Goal: Task Accomplishment & Management: Use online tool/utility

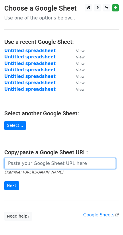
click at [25, 165] on input "url" at bounding box center [59, 163] width 111 height 11
paste input "[URL][DOMAIN_NAME]"
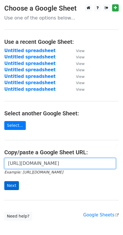
type input "[URL][DOMAIN_NAME]"
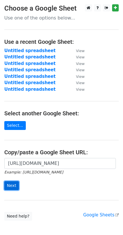
click at [12, 184] on input "Next" at bounding box center [11, 185] width 15 height 9
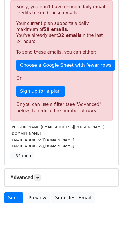
scroll to position [104, 0]
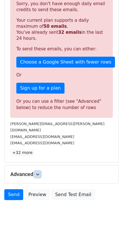
click at [39, 172] on icon at bounding box center [37, 173] width 3 height 3
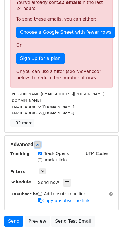
scroll to position [134, 0]
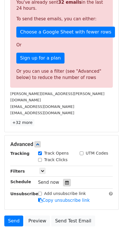
click at [65, 180] on icon at bounding box center [67, 182] width 4 height 4
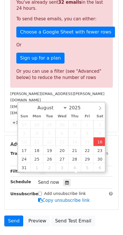
type input "2025-08-16 17:26"
type input "05"
type input "26"
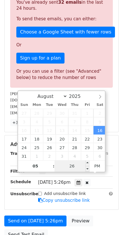
click at [72, 170] on input "26" at bounding box center [71, 165] width 35 height 11
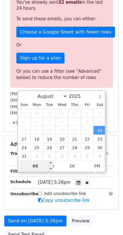
click at [38, 166] on input "05" at bounding box center [35, 165] width 35 height 11
type input "19"
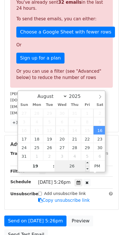
click at [73, 165] on input "26" at bounding box center [71, 165] width 35 height 11
type input "2025-08-16 19:26"
type input "07"
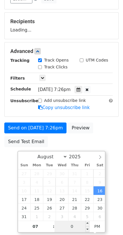
type input "00"
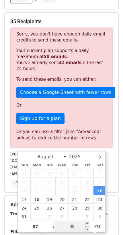
scroll to position [134, 0]
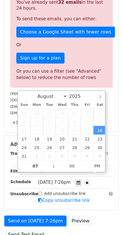
click at [118, 171] on div "Advanced Tracking Track Opens UTM Codes Track Clicks Filters Only include sprea…" at bounding box center [62, 172] width 114 height 74
type input "2025-08-16 19:00"
